Goal: Find contact information: Find contact information

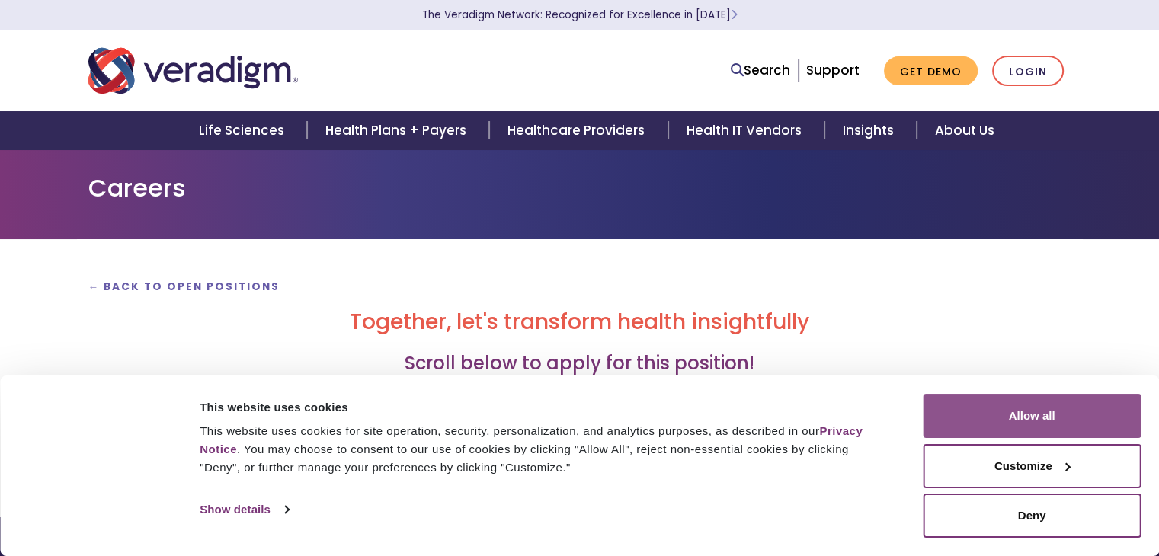
click at [1058, 414] on button "Allow all" at bounding box center [1032, 416] width 218 height 44
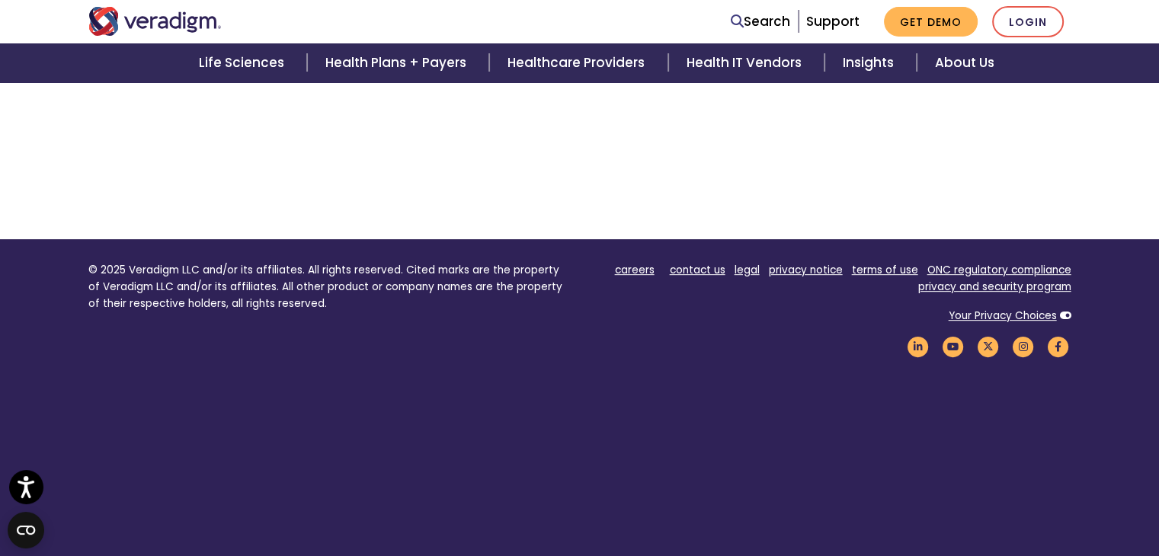
scroll to position [634, 0]
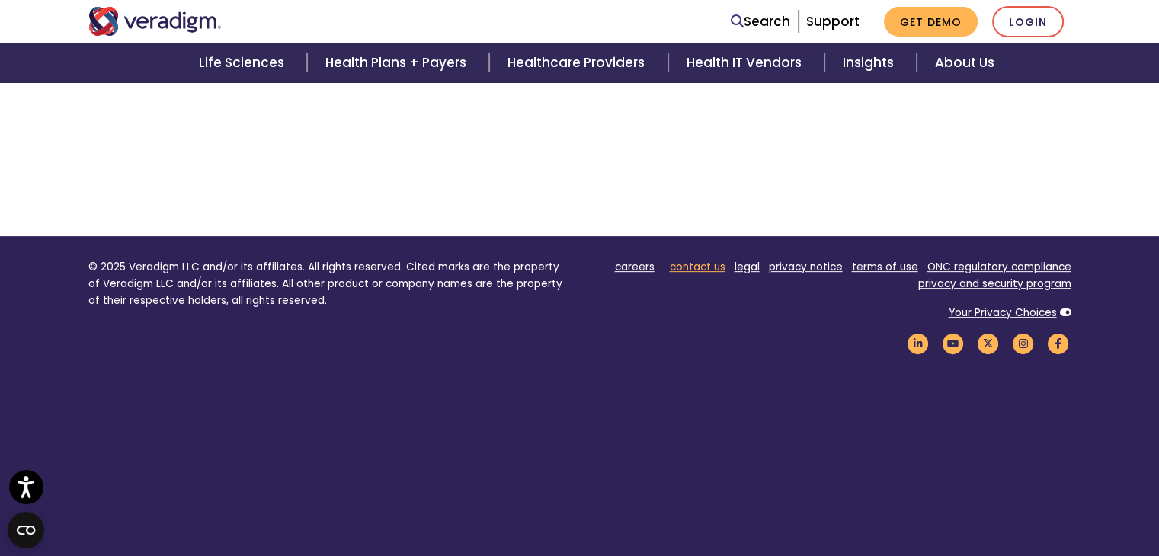
click at [710, 269] on link "contact us" at bounding box center [698, 267] width 56 height 14
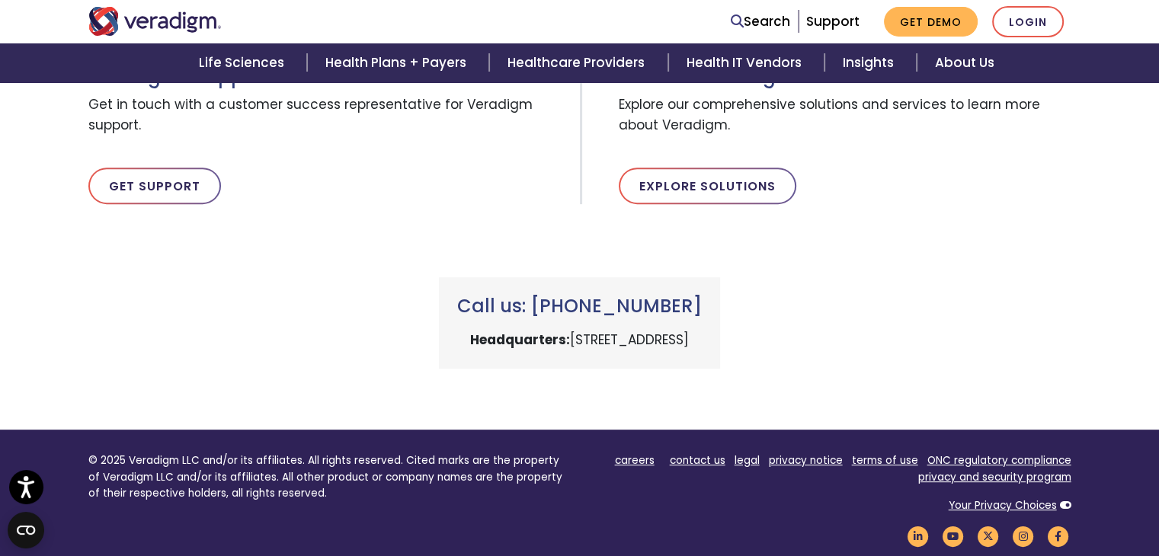
scroll to position [574, 0]
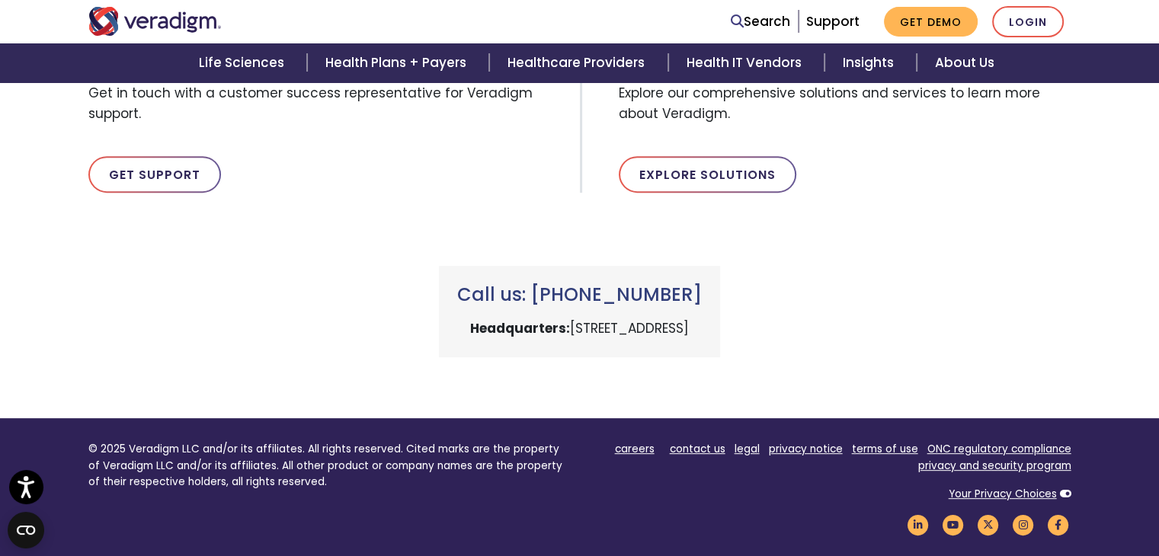
drag, startPoint x: 1161, startPoint y: 143, endPoint x: 1170, endPoint y: 373, distance: 230.3
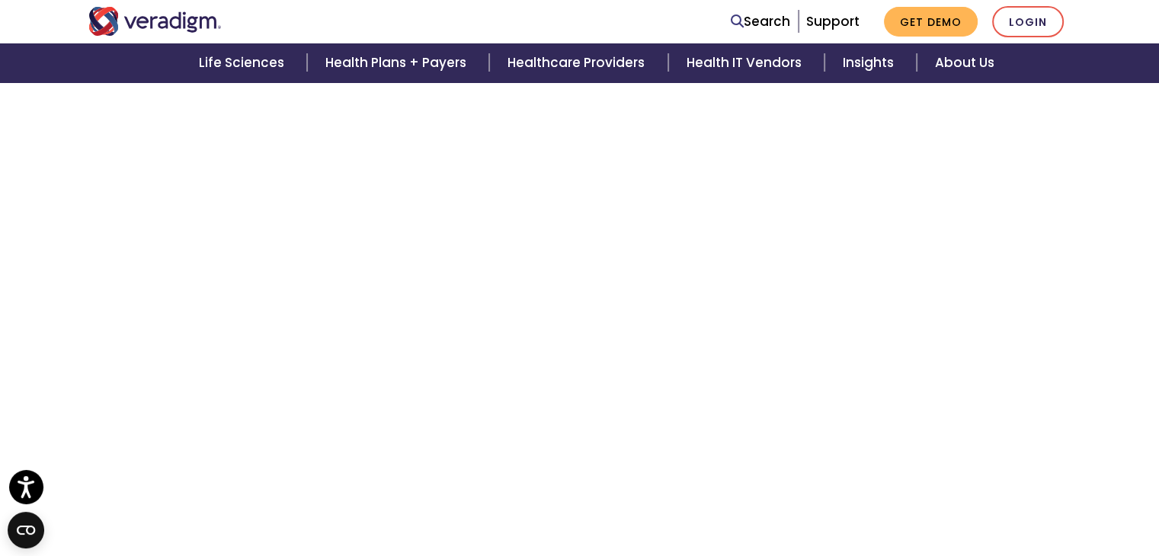
scroll to position [971, 0]
